Goal: Check status: Check status

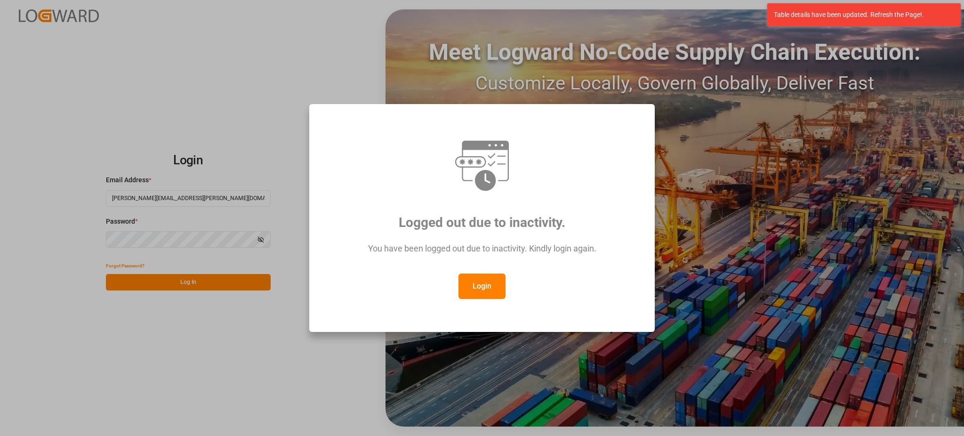
drag, startPoint x: 505, startPoint y: 292, endPoint x: 492, endPoint y: 293, distance: 13.2
click at [503, 292] on button "Login" at bounding box center [482, 286] width 47 height 25
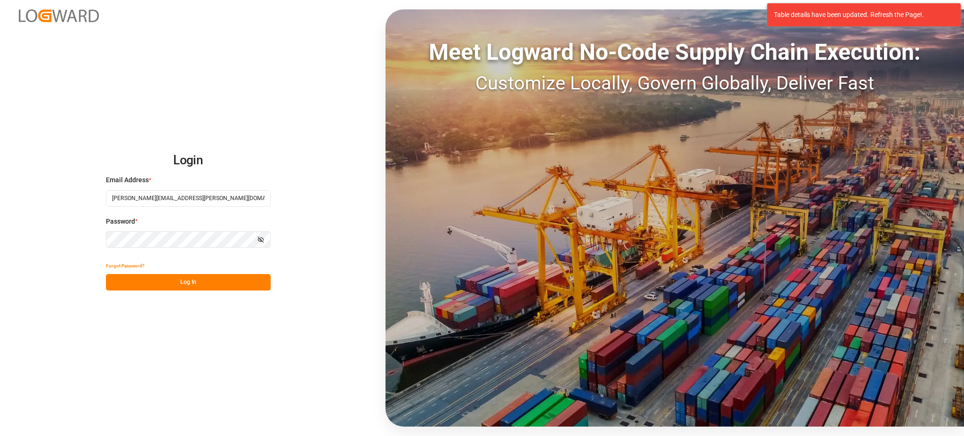
click at [176, 273] on div "Forgot Password?" at bounding box center [188, 266] width 165 height 16
click at [177, 277] on button "Log In" at bounding box center [188, 282] width 165 height 16
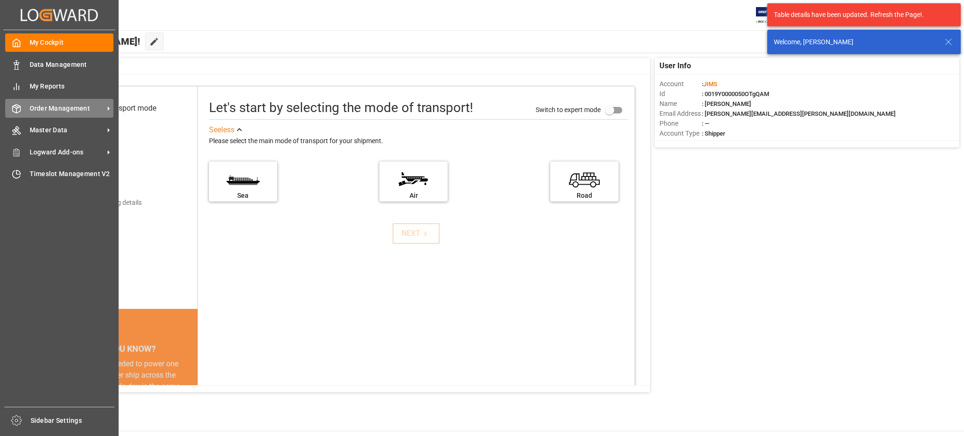
click at [20, 104] on div at bounding box center [13, 109] width 16 height 10
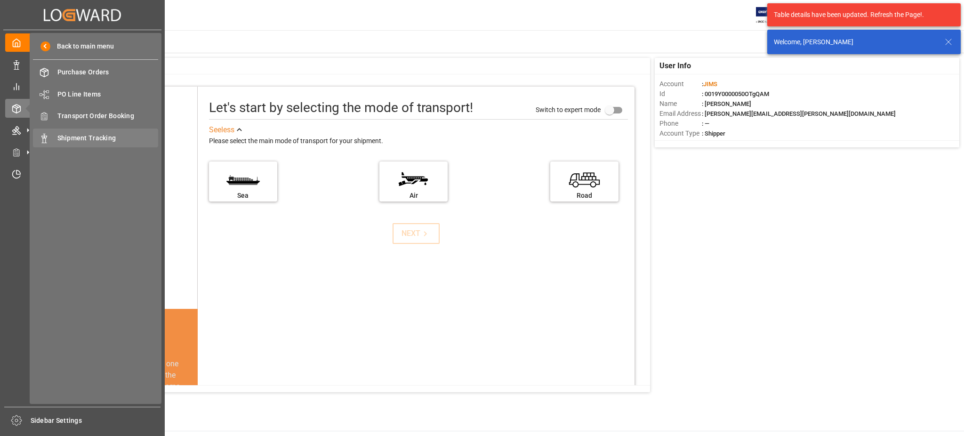
click at [76, 132] on div "Shipment Tracking Shipment Tracking" at bounding box center [95, 138] width 125 height 18
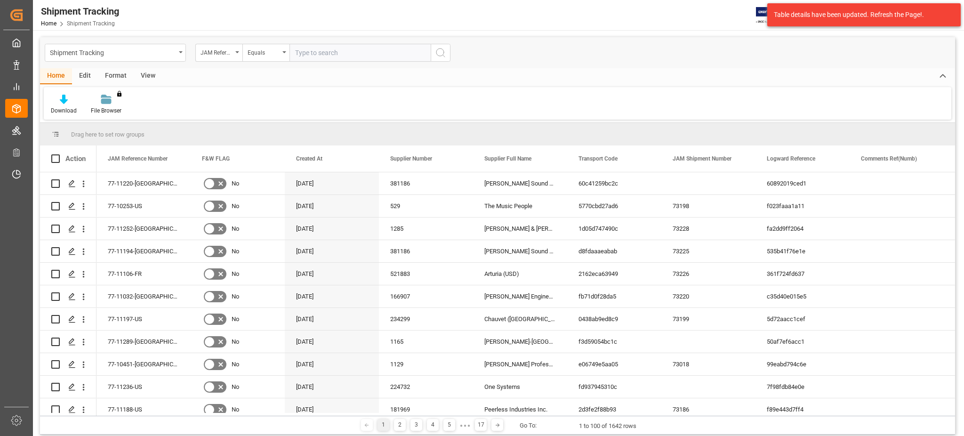
click at [317, 52] on input "text" at bounding box center [360, 53] width 141 height 18
type input "77-10284-cn"
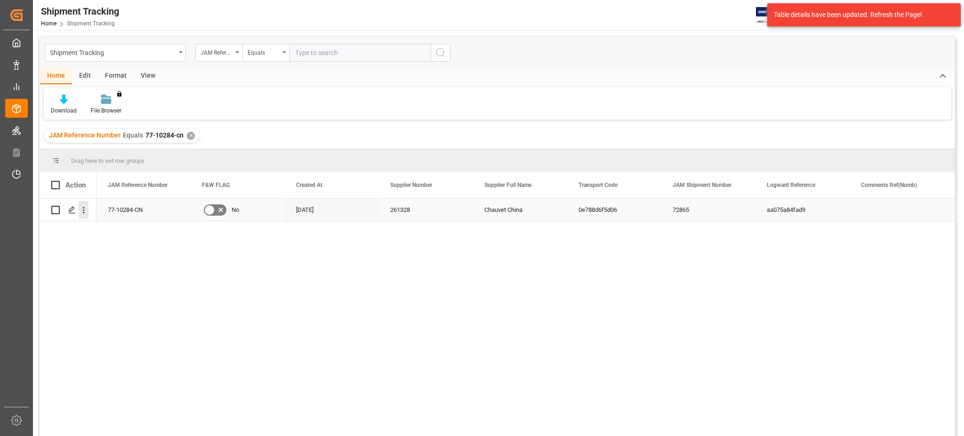
click at [81, 210] on icon "open menu" at bounding box center [84, 210] width 10 height 10
click at [70, 212] on icon "Press SPACE to select this row." at bounding box center [72, 210] width 8 height 8
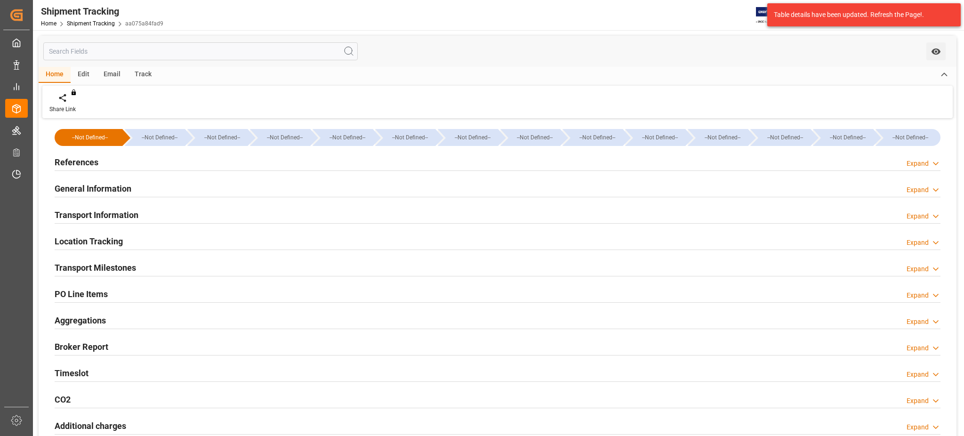
type input "[DATE] 00:00"
type input "[DATE]"
type input "[DATE] 00:00"
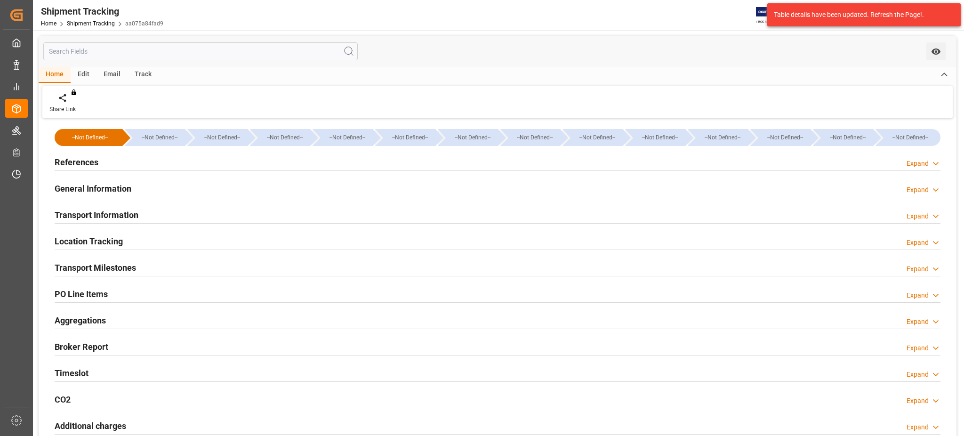
type input "[DATE]"
type input "[DATE] 14:00"
type input "[DATE]"
type input "[DATE] 00:00"
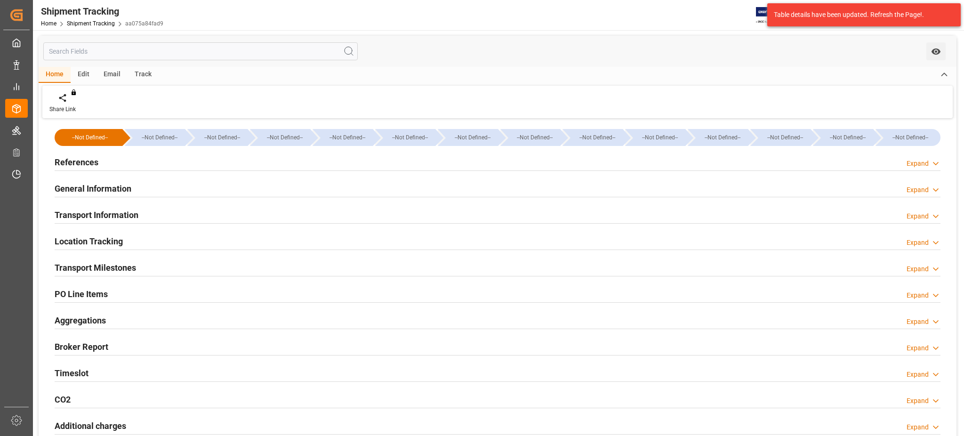
click at [89, 362] on div "Timeslot Expand" at bounding box center [497, 373] width 899 height 26
click at [89, 374] on div "Timeslot Expand" at bounding box center [498, 373] width 886 height 18
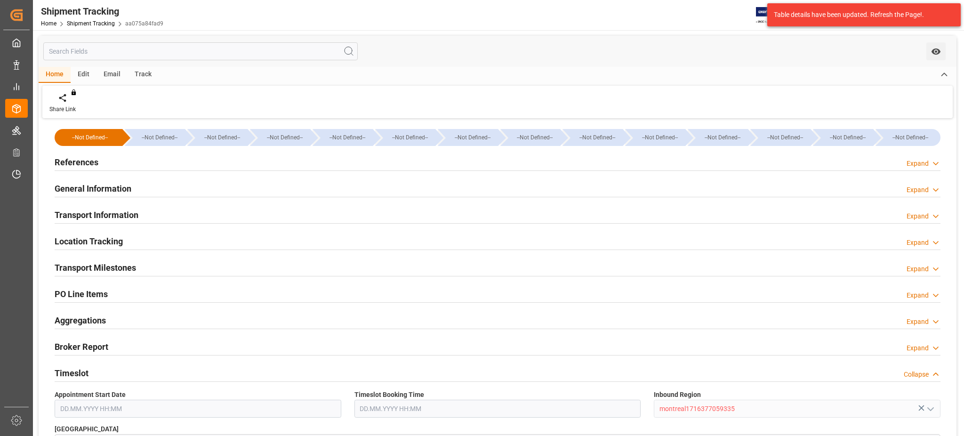
click at [89, 374] on div "Timeslot Collapse" at bounding box center [498, 373] width 886 height 18
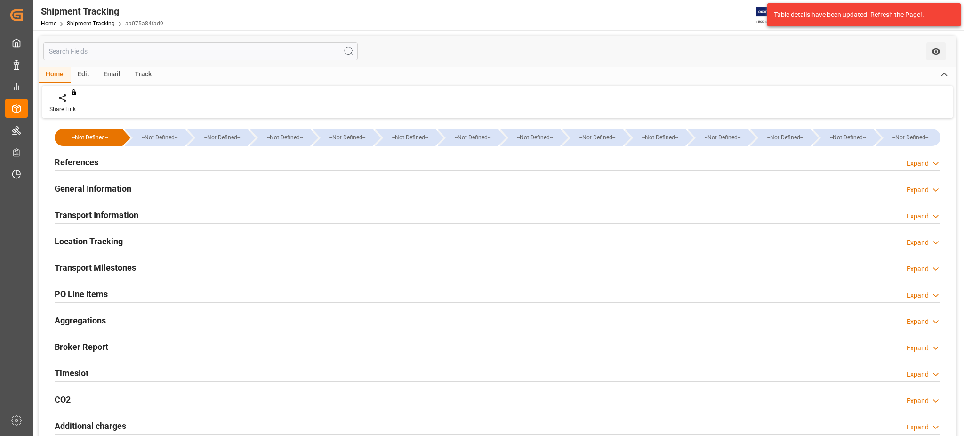
click at [98, 267] on h2 "Transport Milestones" at bounding box center [95, 267] width 81 height 13
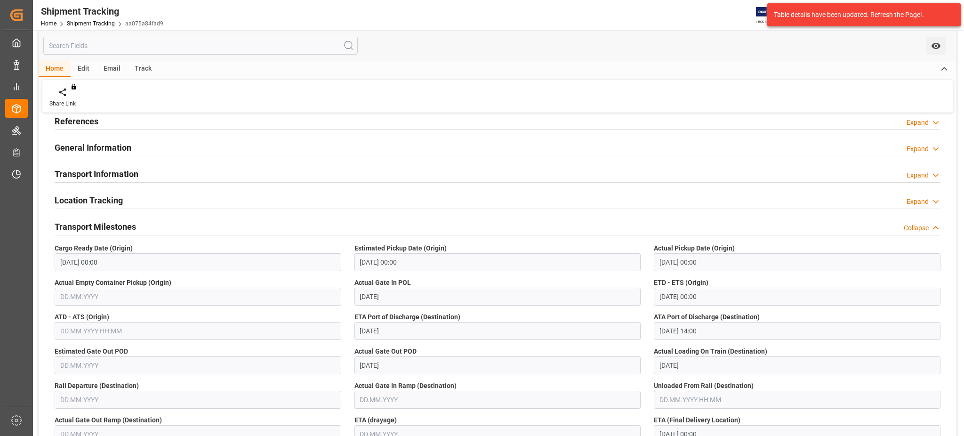
scroll to position [63, 0]
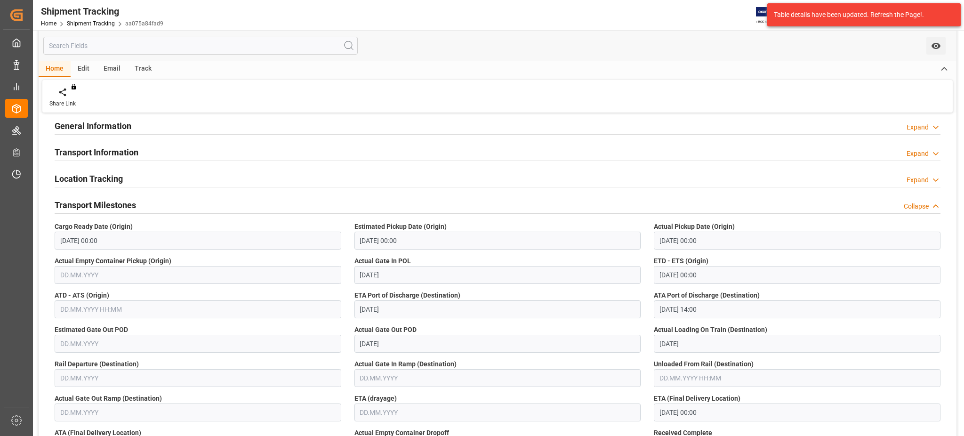
click at [88, 202] on h2 "Transport Milestones" at bounding box center [95, 205] width 81 height 13
